Goal: Transaction & Acquisition: Purchase product/service

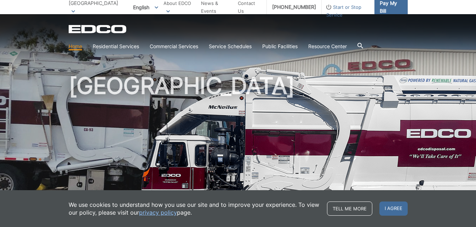
click at [395, 6] on span "Pay My Bill" at bounding box center [391, 7] width 22 height 16
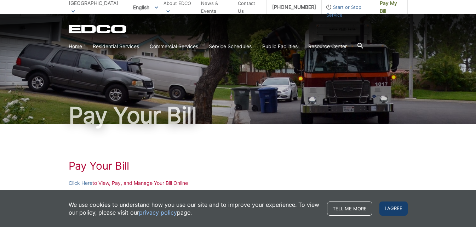
click at [395, 210] on span "I agree" at bounding box center [393, 208] width 28 height 14
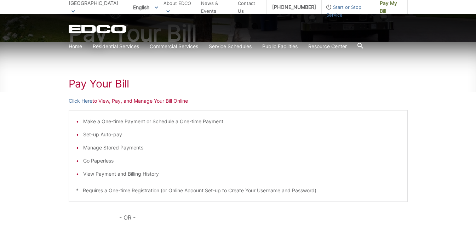
scroll to position [106, 0]
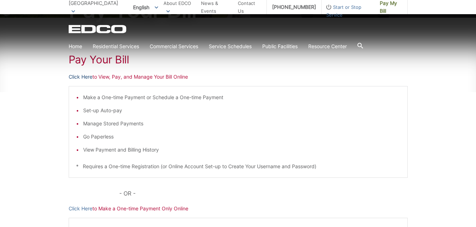
click at [83, 77] on link "Click Here" at bounding box center [81, 77] width 24 height 8
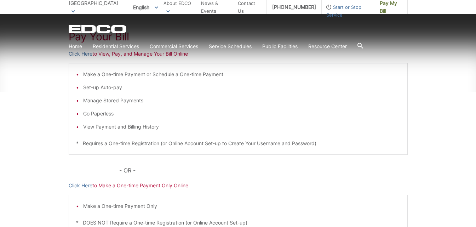
scroll to position [177, 0]
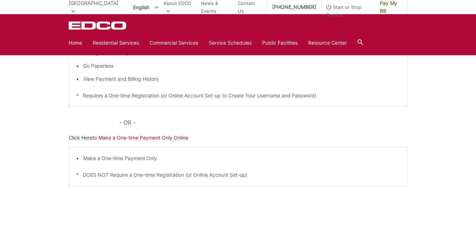
click at [82, 137] on link "Click Here" at bounding box center [81, 138] width 24 height 8
